Goal: Book appointment/travel/reservation

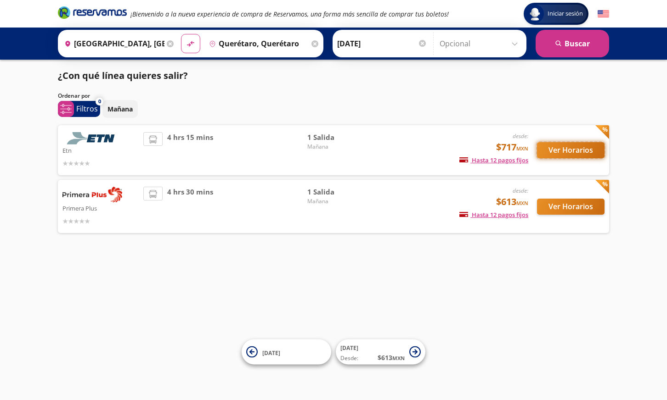
click at [568, 149] on button "Ver Horarios" at bounding box center [570, 150] width 67 height 16
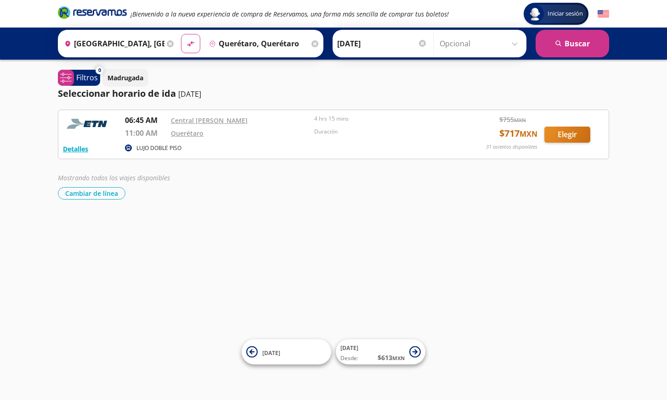
click at [280, 44] on input "Querétaro, Querétaro" at bounding box center [257, 43] width 104 height 23
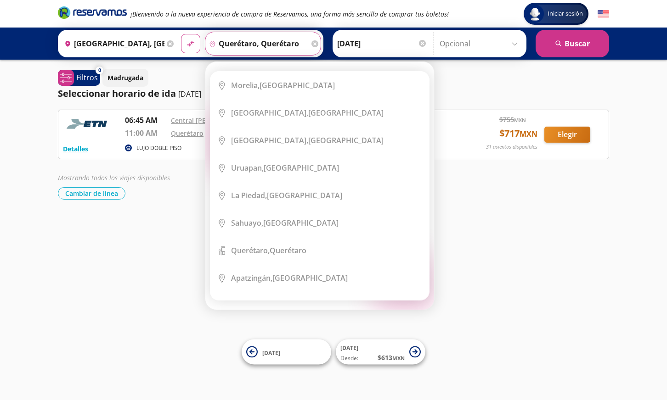
drag, startPoint x: 242, startPoint y: 46, endPoint x: 230, endPoint y: 44, distance: 11.2
click at [230, 44] on input "Querétaro, Querétaro" at bounding box center [257, 43] width 104 height 23
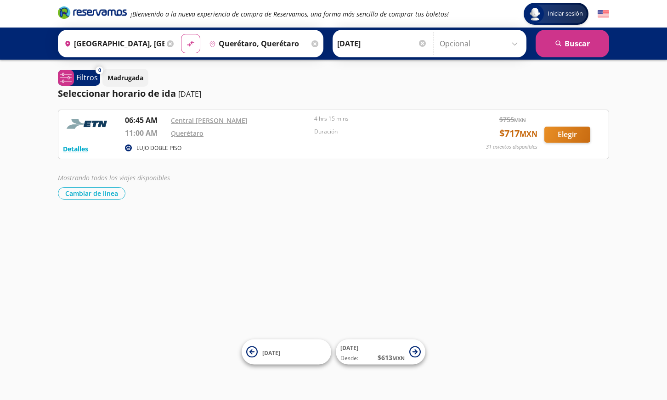
click at [180, 227] on div "Iniciar sesión Iniciar sesión ¡Bienvenido a la nueva experiencia de compra de R…" at bounding box center [333, 200] width 667 height 400
click at [136, 43] on input "[GEOGRAPHIC_DATA], [GEOGRAPHIC_DATA]" at bounding box center [113, 43] width 104 height 23
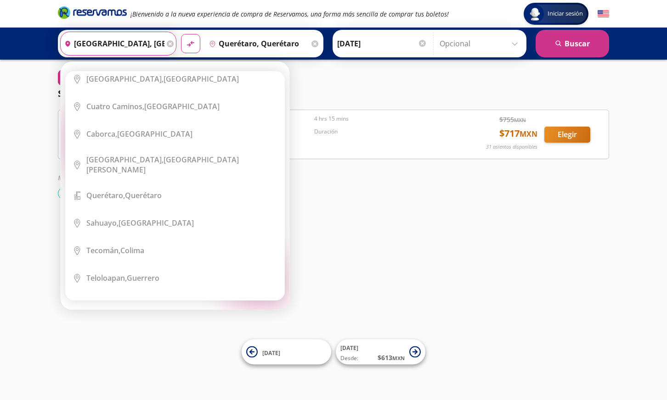
scroll to position [1791, 0]
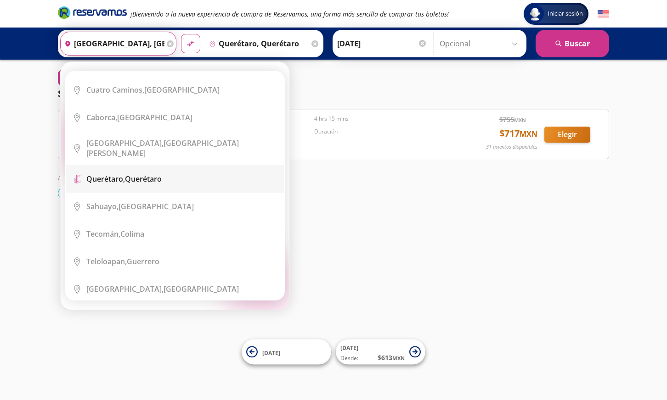
click at [159, 174] on div "Querétaro, Querétaro" at bounding box center [123, 179] width 75 height 10
type input "Querétaro, Querétaro"
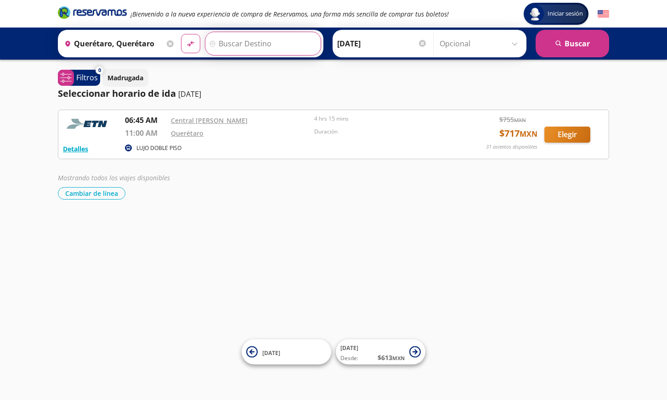
click at [242, 43] on input "Destino" at bounding box center [261, 43] width 113 height 23
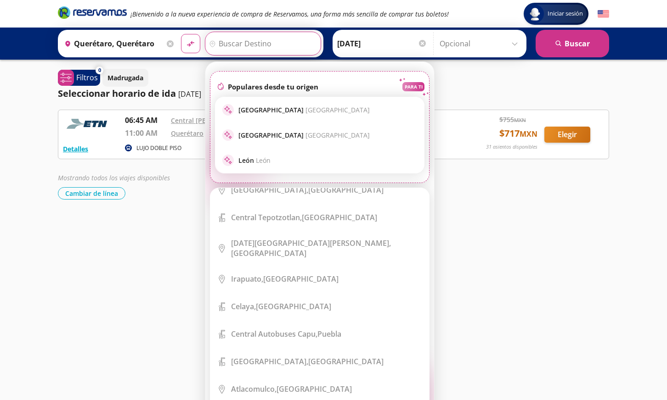
scroll to position [413, 0]
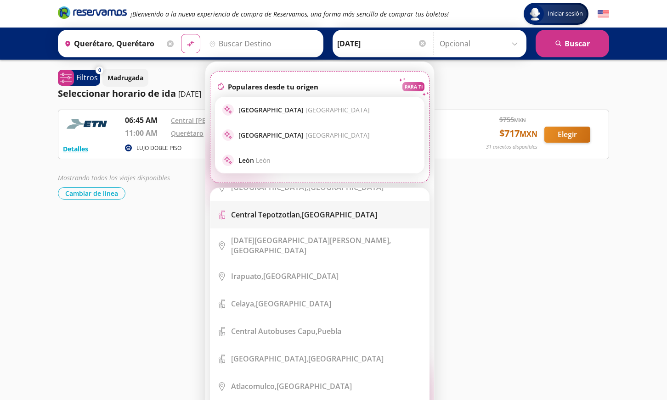
click at [300, 210] on b "Central Tepotzotlan," at bounding box center [266, 215] width 71 height 10
type input "Central Tepotzotlan, [GEOGRAPHIC_DATA]"
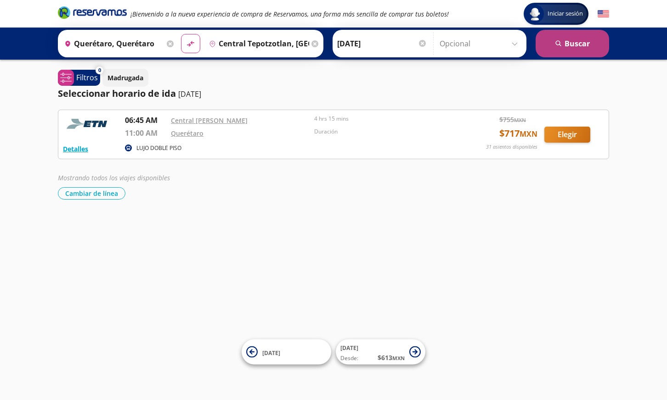
click at [575, 43] on button "search [GEOGRAPHIC_DATA]" at bounding box center [571, 44] width 73 height 28
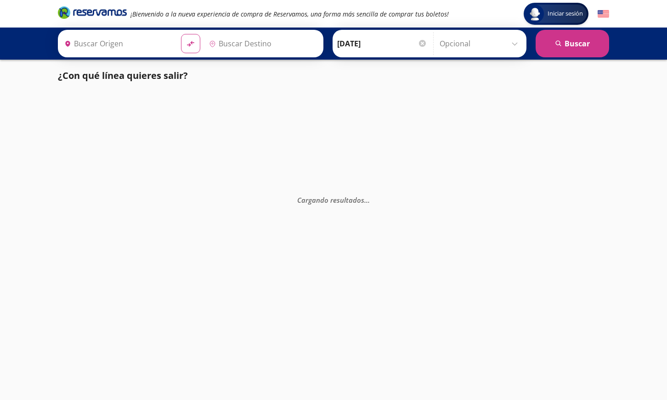
type input "Querétaro, Querétaro"
type input "Central Tepotzotlan, [GEOGRAPHIC_DATA]"
